Goal: Task Accomplishment & Management: Complete application form

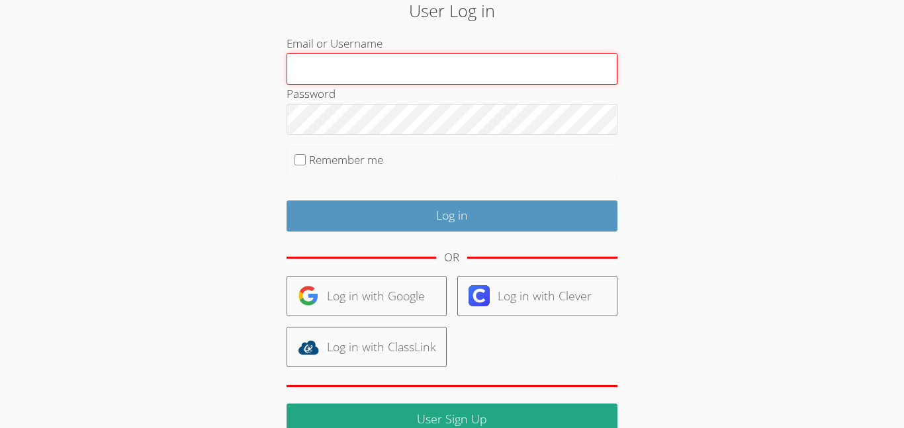
scroll to position [106, 0]
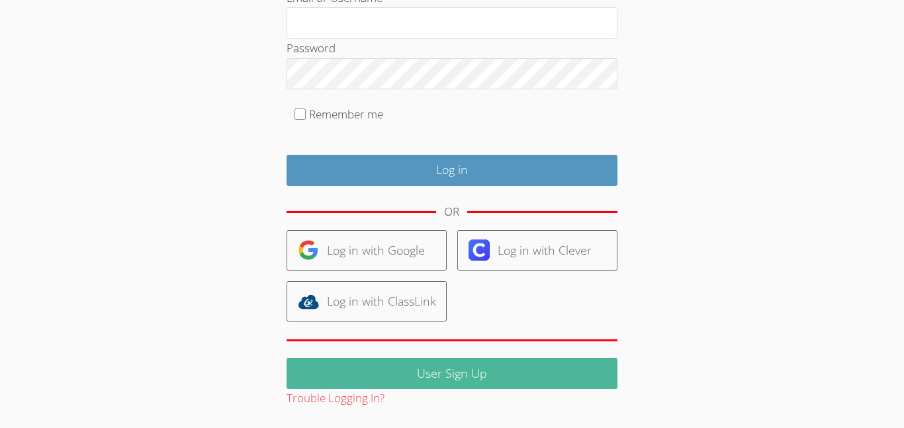
click at [459, 361] on link "User Sign Up" at bounding box center [452, 373] width 331 height 31
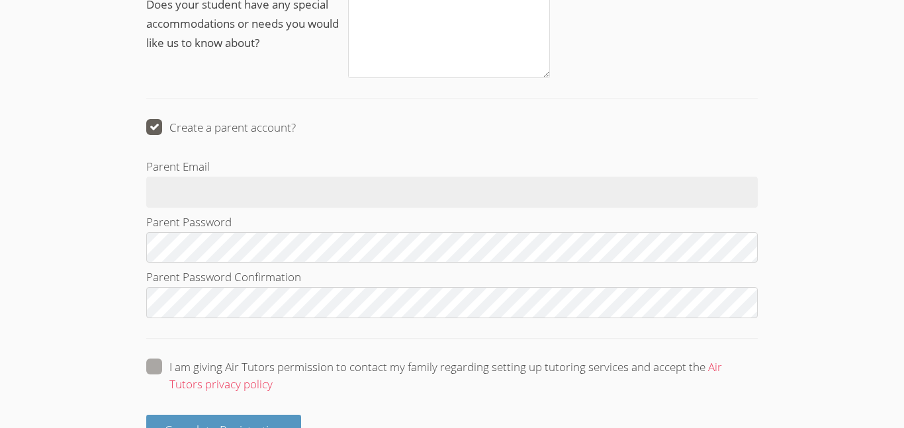
scroll to position [1438, 0]
click at [296, 128] on span at bounding box center [296, 128] width 0 height 15
click at [296, 128] on input "Create a parent account?" at bounding box center [301, 125] width 11 height 11
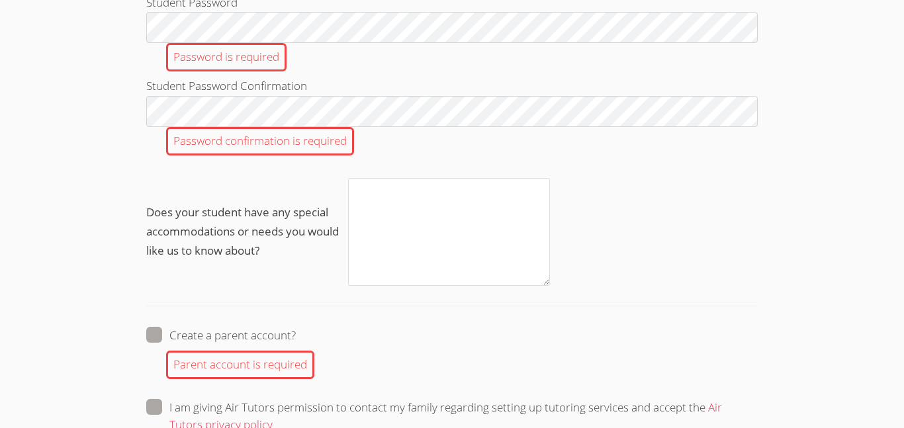
scroll to position [1596, 0]
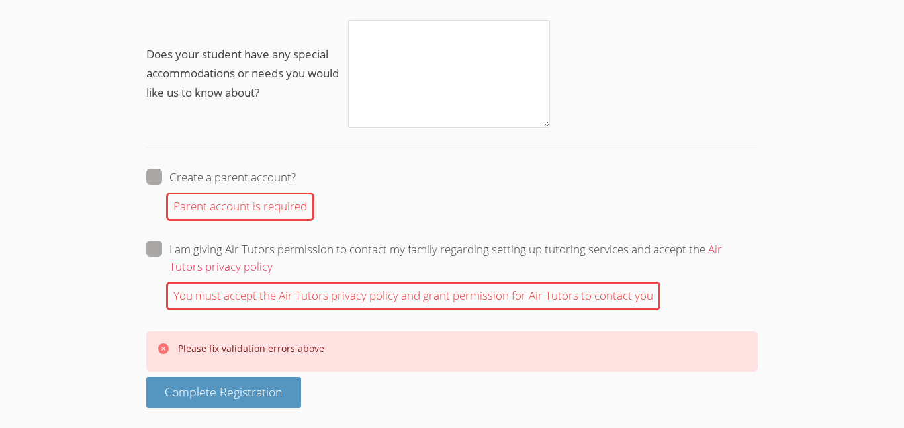
click at [296, 181] on span at bounding box center [296, 176] width 0 height 15
click at [296, 180] on input "Create a parent account?" at bounding box center [301, 174] width 11 height 11
checkbox input "true"
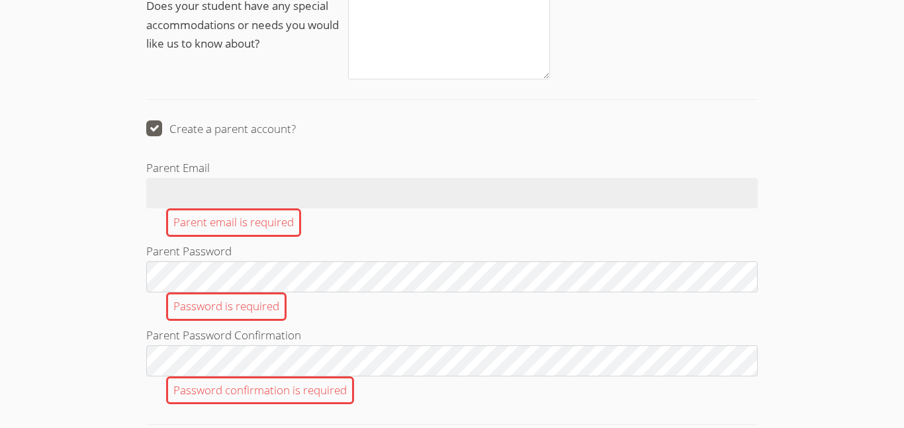
scroll to position [1963, 0]
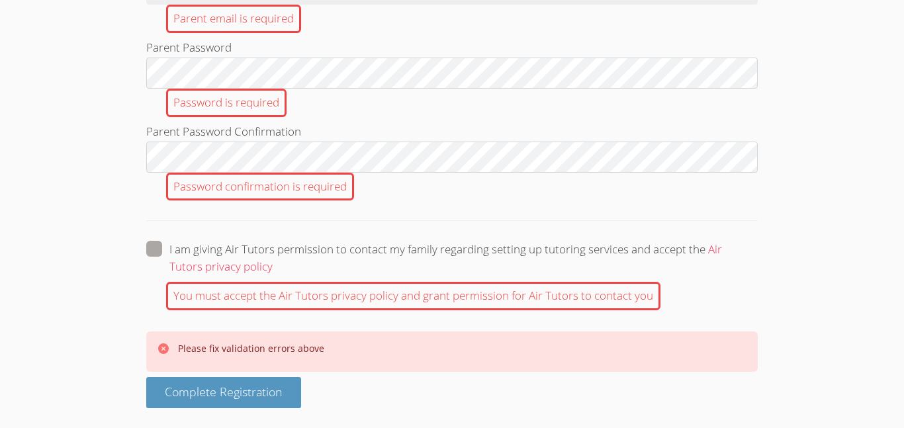
click at [273, 259] on span at bounding box center [273, 266] width 0 height 15
click at [273, 248] on input "I am giving Air Tutors permission to contact my family regarding setting up tut…" at bounding box center [278, 246] width 11 height 11
checkbox input "true"
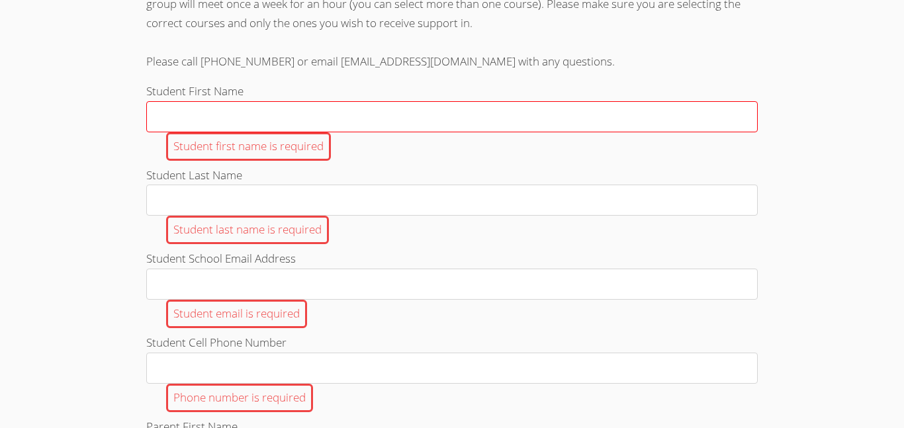
scroll to position [446, 0]
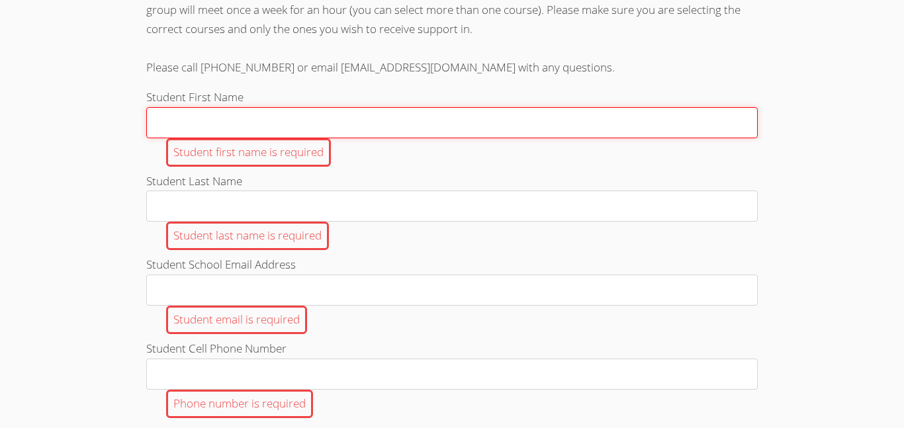
click at [296, 120] on input "Student First Name Student first name is required" at bounding box center [452, 122] width 612 height 31
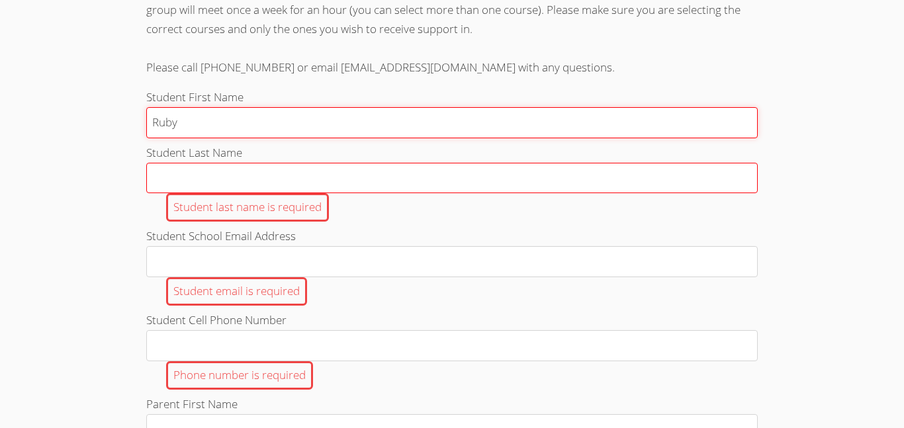
type input "Ruby"
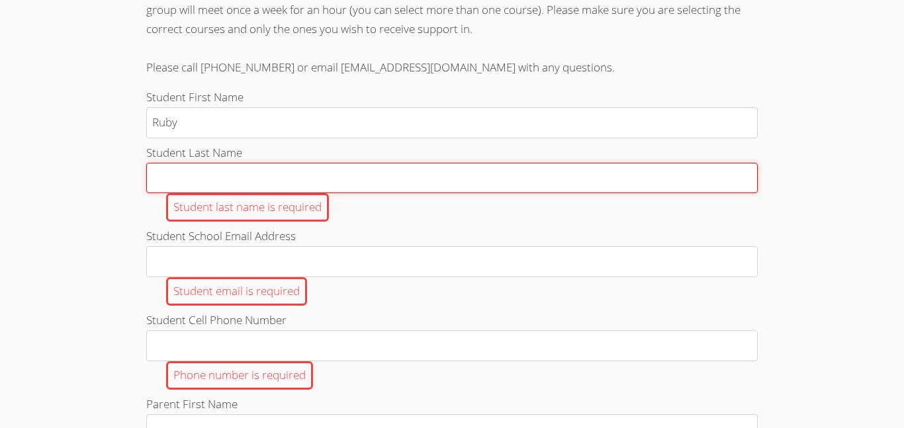
click at [367, 173] on input "Student Last Name Student last name is required" at bounding box center [452, 178] width 612 height 31
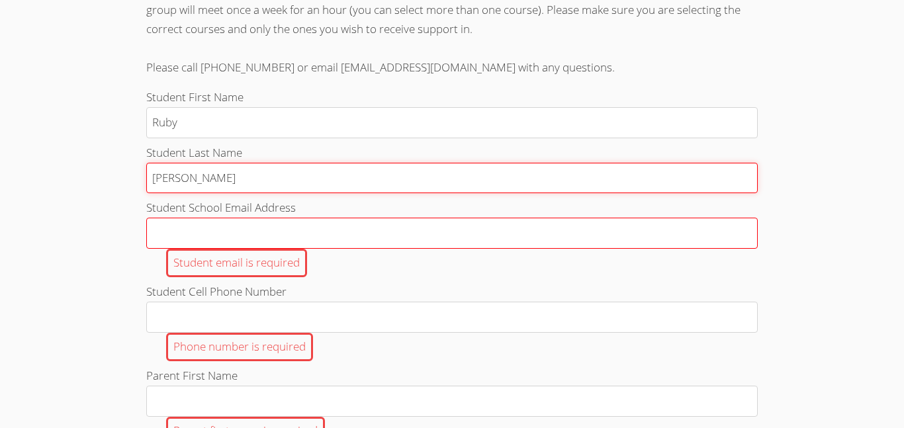
type input "[PERSON_NAME]"
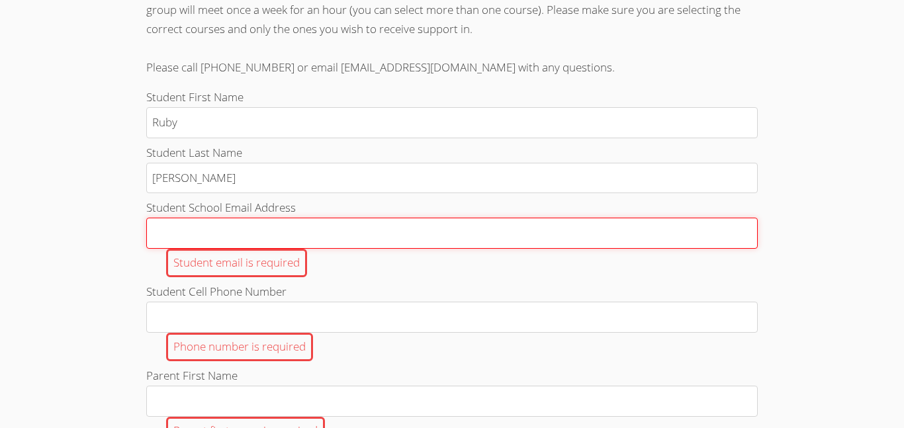
click at [405, 226] on input "Student School Email Address Student email is required" at bounding box center [452, 233] width 612 height 31
type input "[EMAIL_ADDRESS][DOMAIN_NAME]"
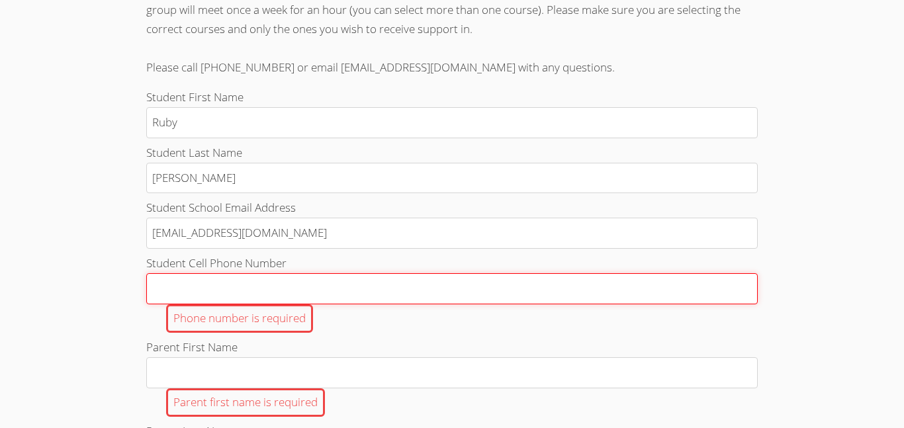
click at [270, 293] on input "Student Cell Phone Number Phone number is required" at bounding box center [452, 288] width 612 height 31
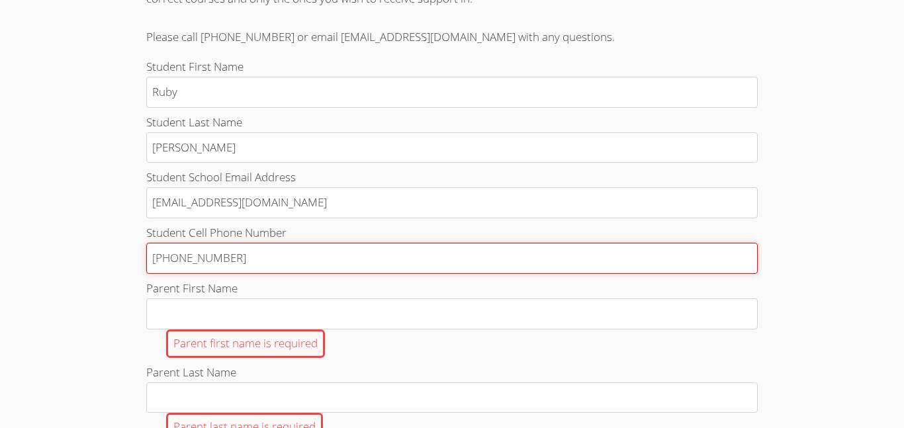
scroll to position [475, 0]
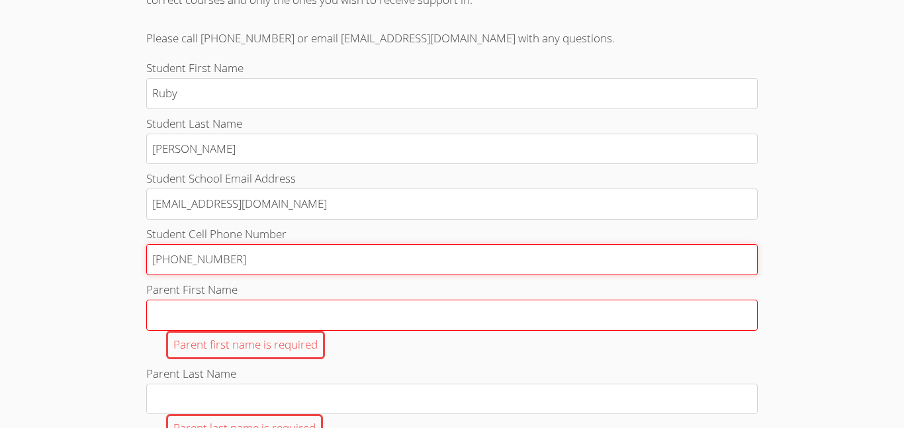
type input "[PHONE_NUMBER]"
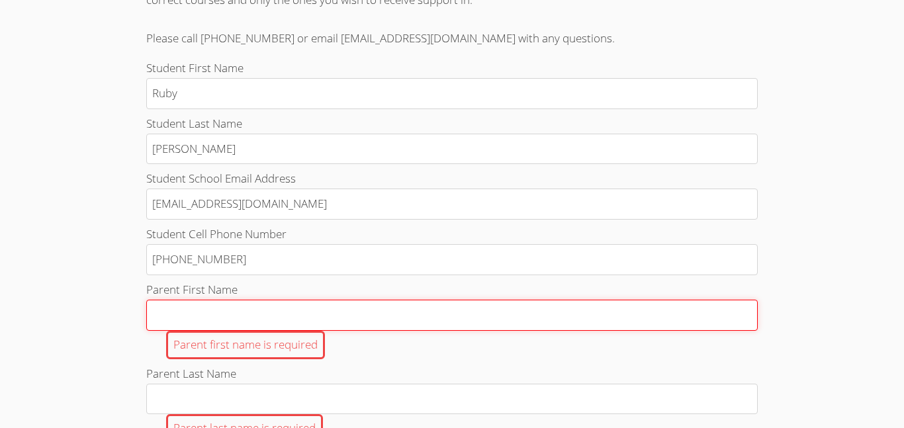
click at [314, 309] on input "Parent First Name Parent first name is required" at bounding box center [452, 315] width 612 height 31
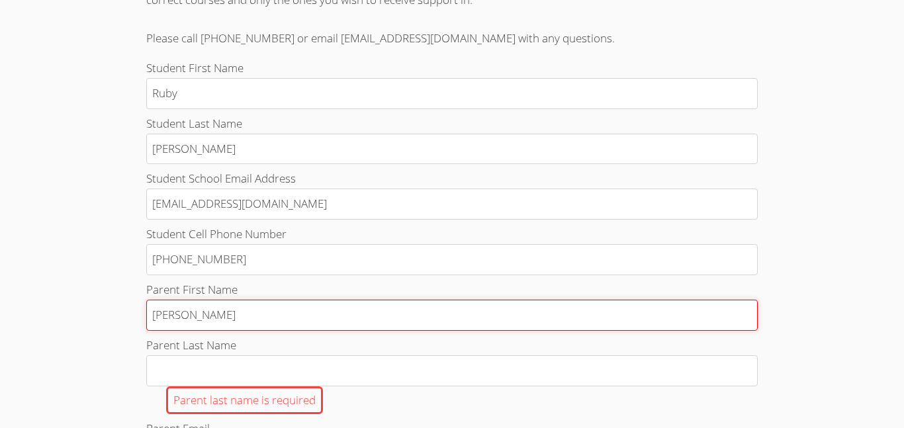
type input "[PERSON_NAME]"
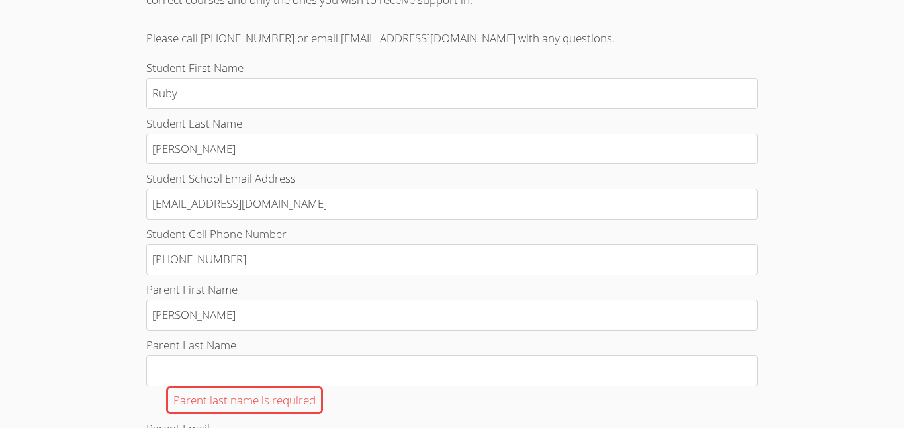
click at [436, 389] on div "Parent last name is required" at bounding box center [452, 401] width 612 height 28
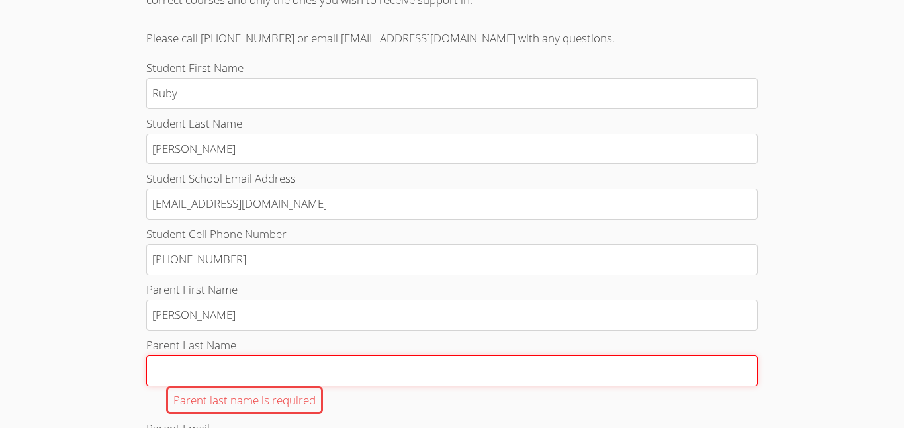
click at [436, 387] on input "Parent Last Name Parent last name is required" at bounding box center [452, 370] width 612 height 31
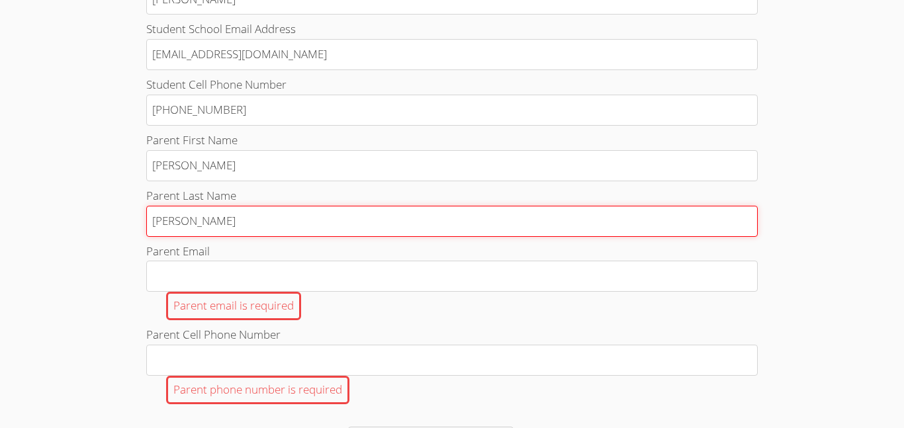
scroll to position [635, 0]
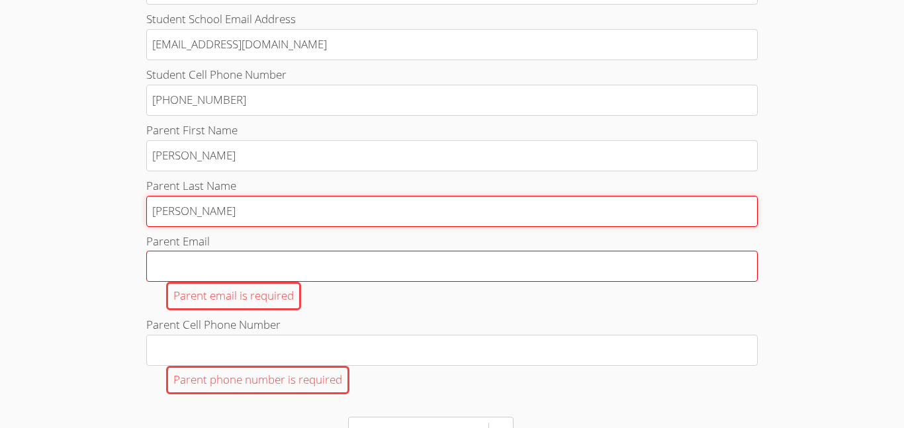
type input "[PERSON_NAME]"
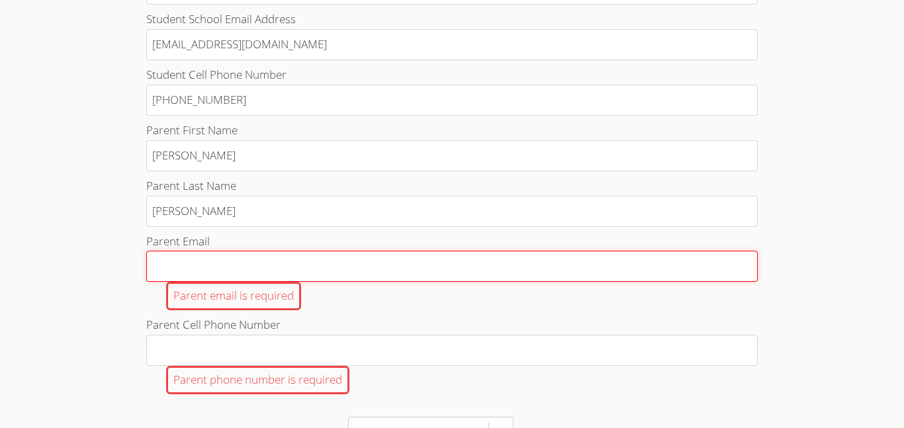
click at [336, 271] on input "Parent Email Parent email is required" at bounding box center [452, 266] width 612 height 31
type input "m"
type input "ms"
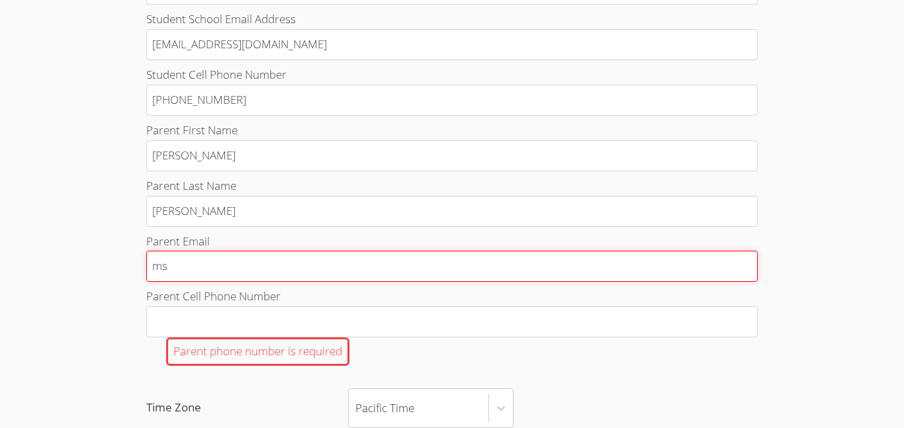
type input "msr"
type input "msr."
type input "msr"
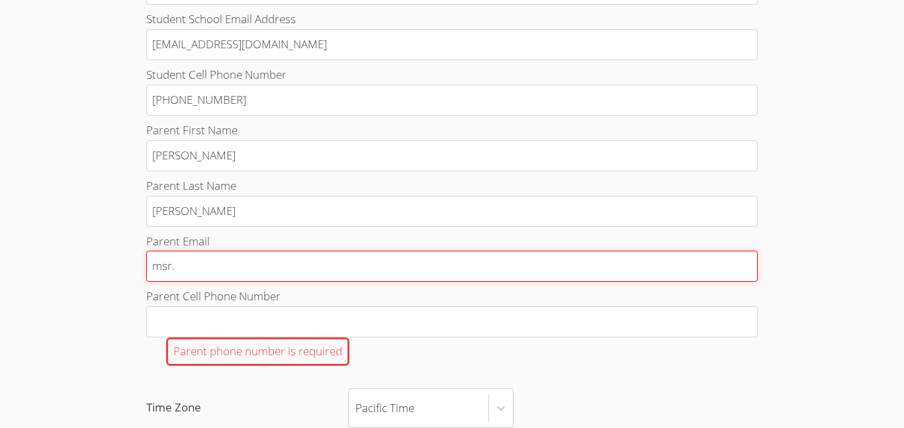
type input "msr"
type input "msrd"
type input "msrdi"
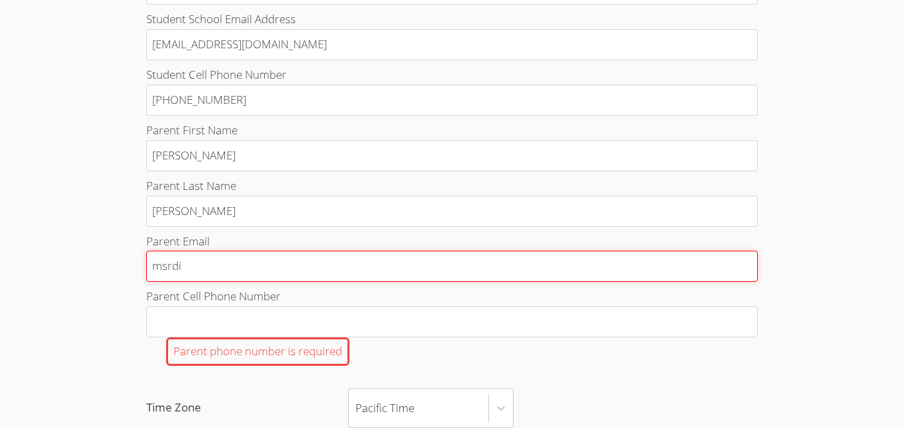
type input "msrdia"
type input "msrdiaz"
type input "msrdiaz2"
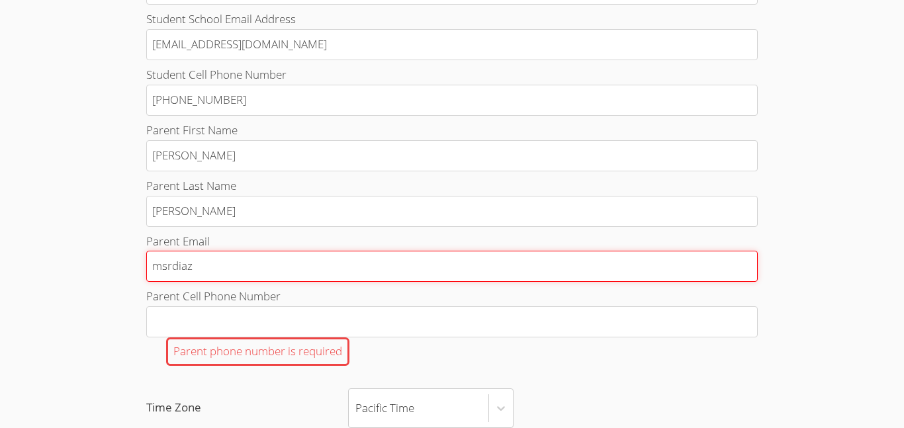
type input "msrdiaz2"
type input "msrdiaz20"
type input "msrdiaz201"
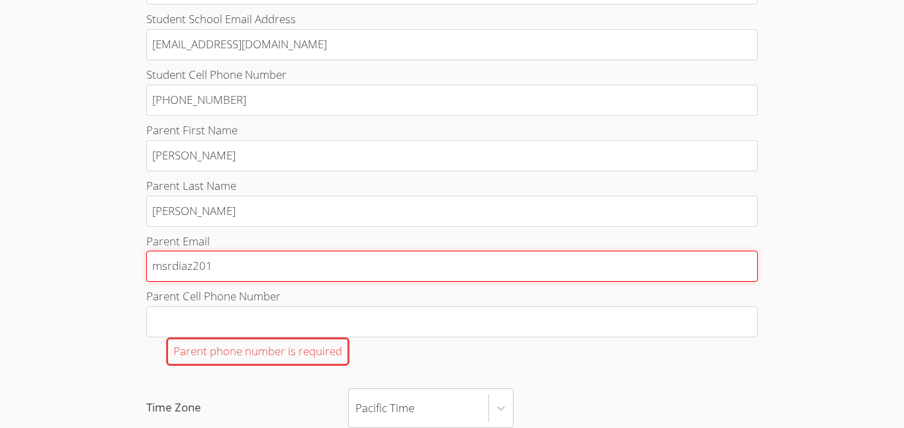
type input "msrdiaz2013"
type input "msrdiaz2013@"
type input "msrdiaz2013@g"
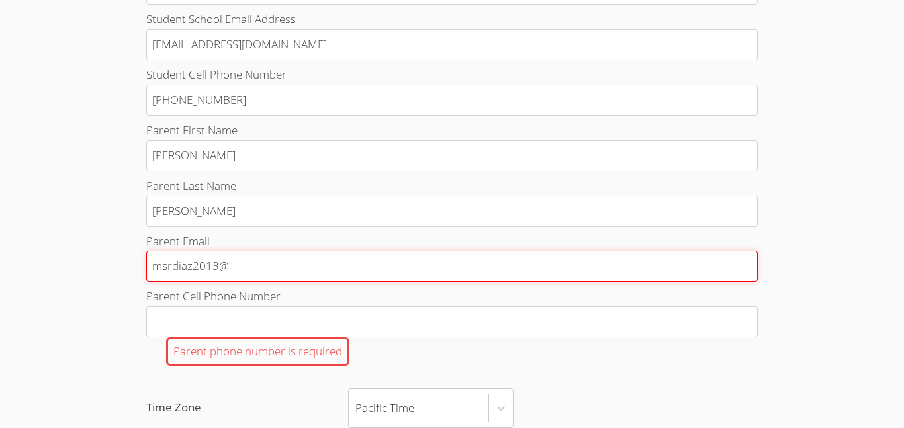
type input "msrdiaz2013@g"
type input "msrdiaz2013@gm"
type input "msrdiaz2013@gma"
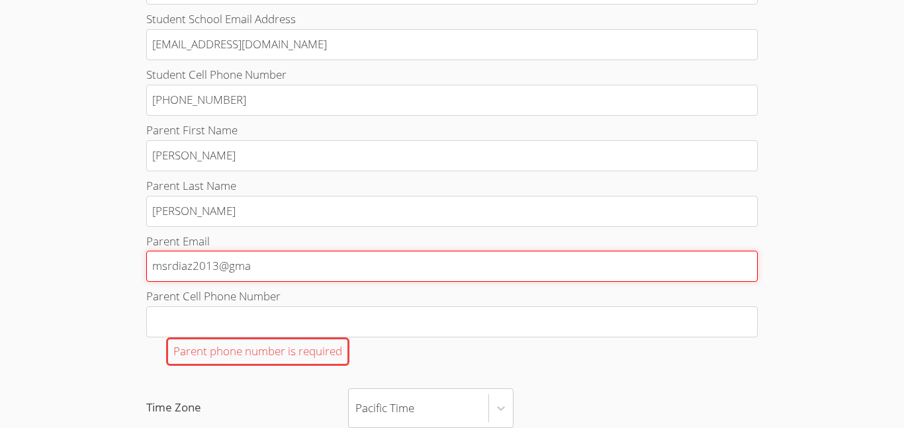
type input "msrdiaz2013@gmai"
type input "[EMAIL_ADDRESS]"
type input "[EMAIL_ADDRESS]."
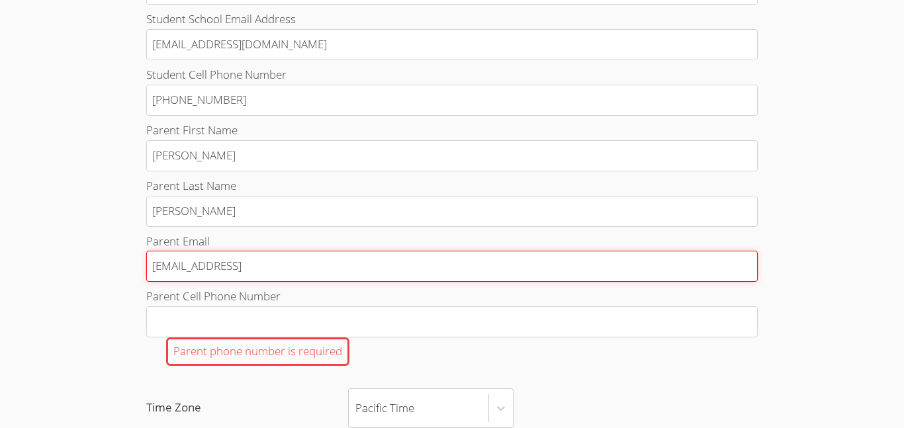
type input "[EMAIL_ADDRESS]."
type input "msrdiaz2013@gmail.c"
type input "[EMAIL_ADDRESS][DOMAIN_NAME]"
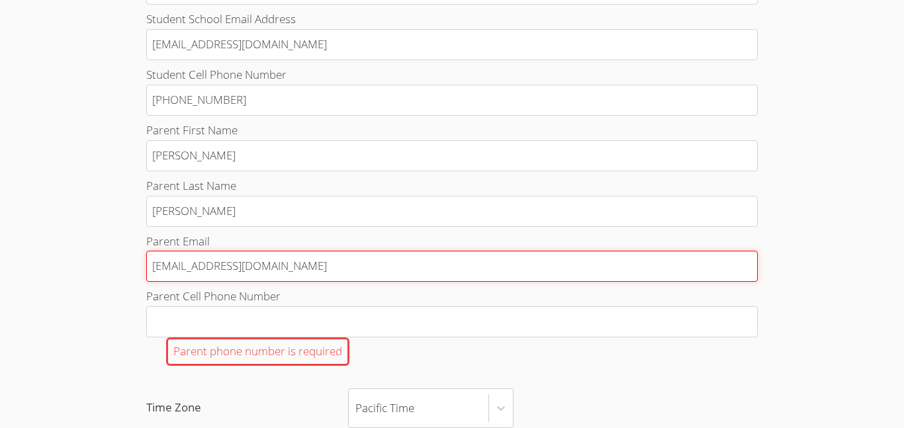
type input "[EMAIL_ADDRESS][DOMAIN_NAME]"
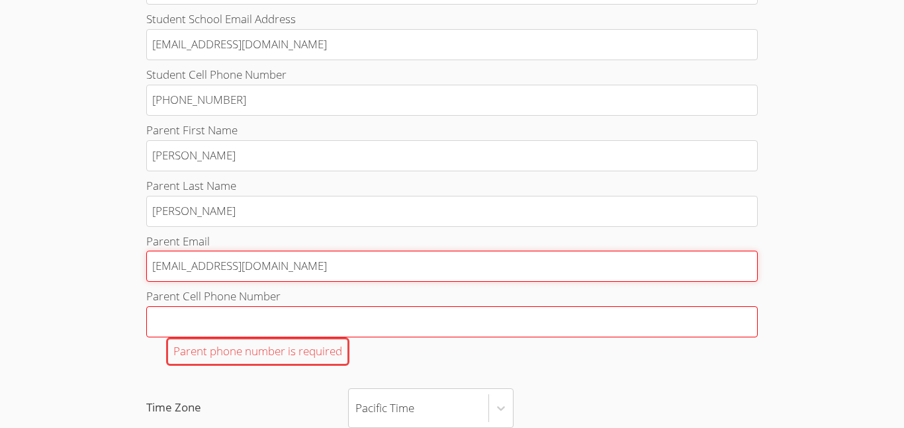
type input "[EMAIL_ADDRESS][DOMAIN_NAME]"
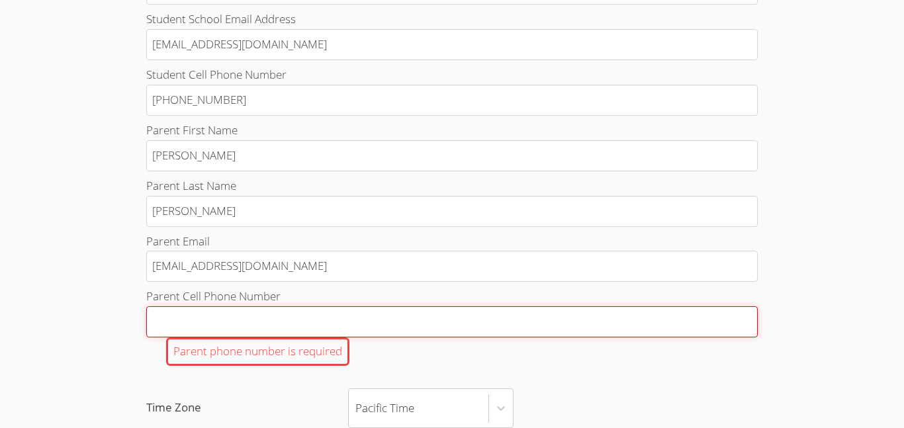
click at [318, 330] on input "Parent Cell Phone Number Parent phone number is required" at bounding box center [452, 321] width 612 height 31
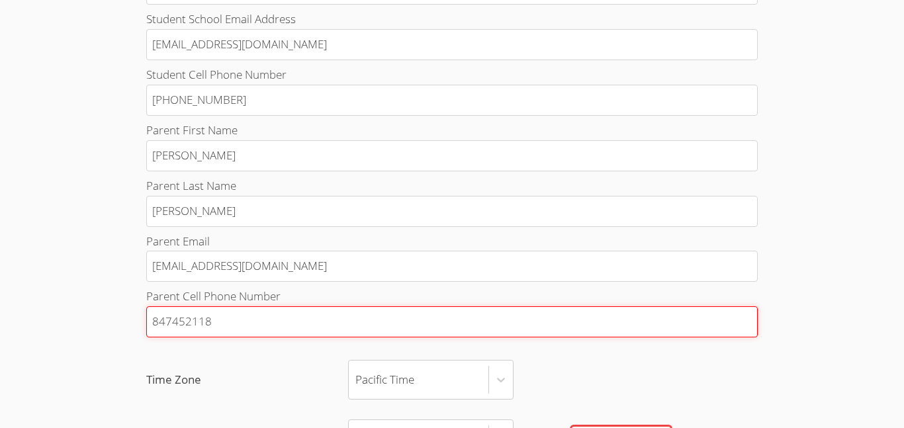
type input "8474521187"
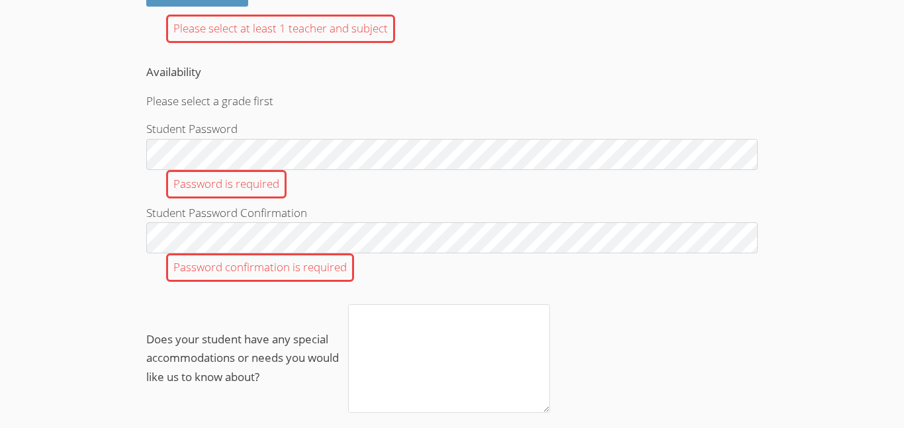
scroll to position [1207, 0]
